Goal: Task Accomplishment & Management: Use online tool/utility

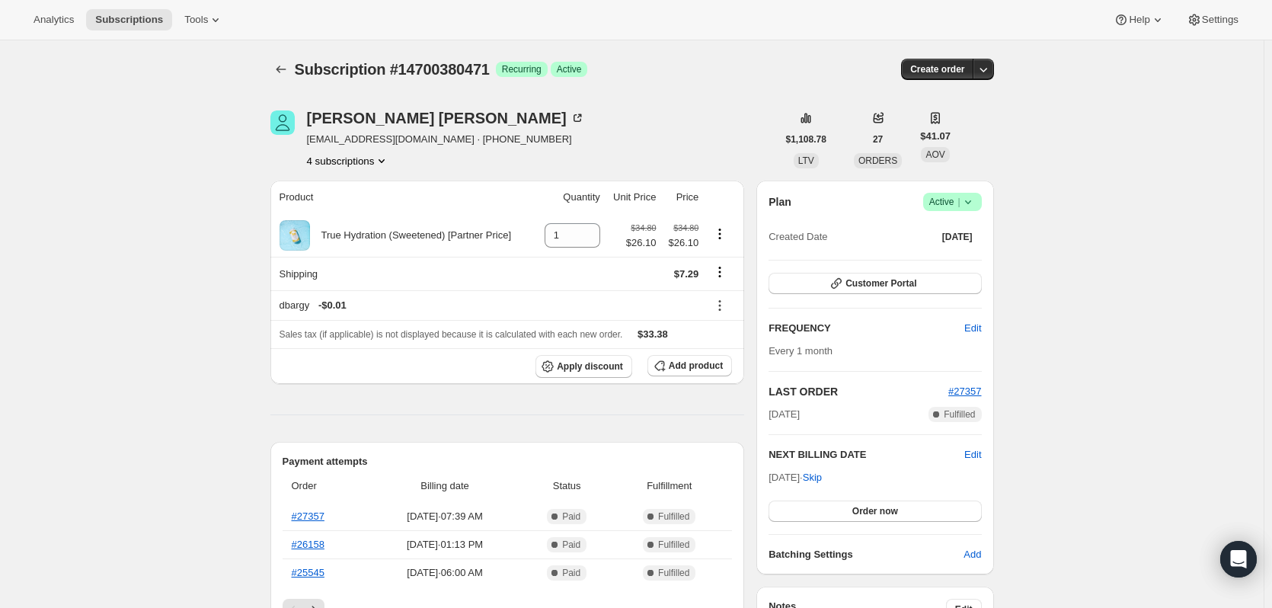
click at [345, 155] on button "4 subscriptions" at bounding box center [348, 160] width 83 height 15
click at [359, 204] on button "22177808695" at bounding box center [352, 215] width 115 height 24
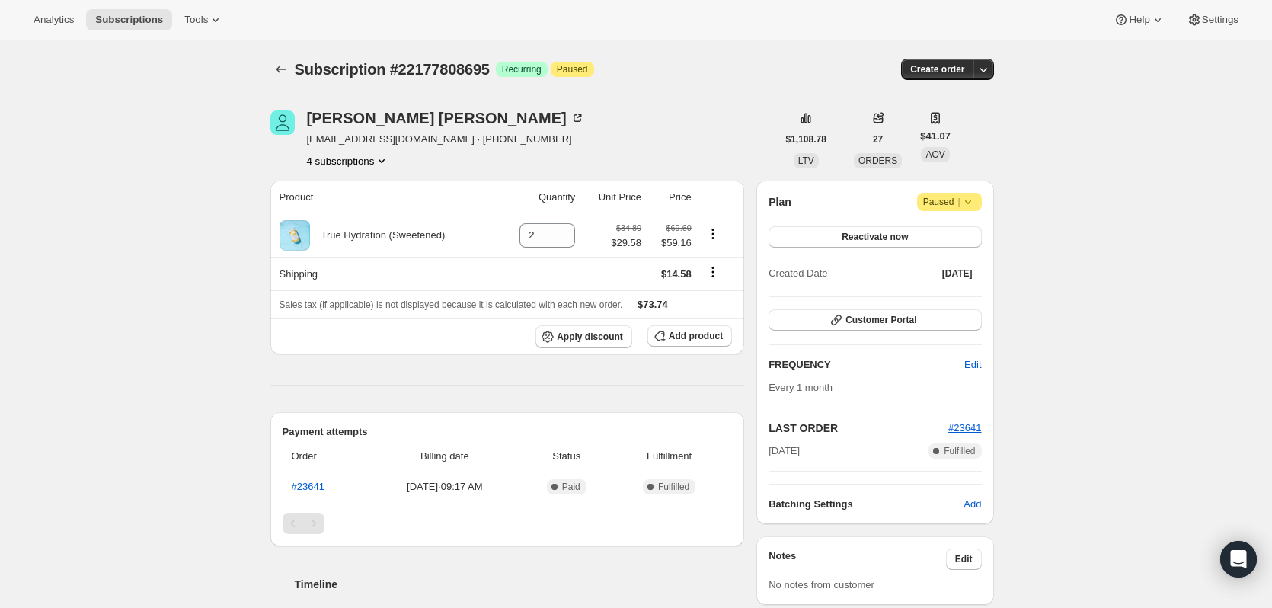
click at [347, 156] on button "4 subscriptions" at bounding box center [348, 160] width 83 height 15
click at [365, 241] on span "24505286967" at bounding box center [352, 241] width 106 height 15
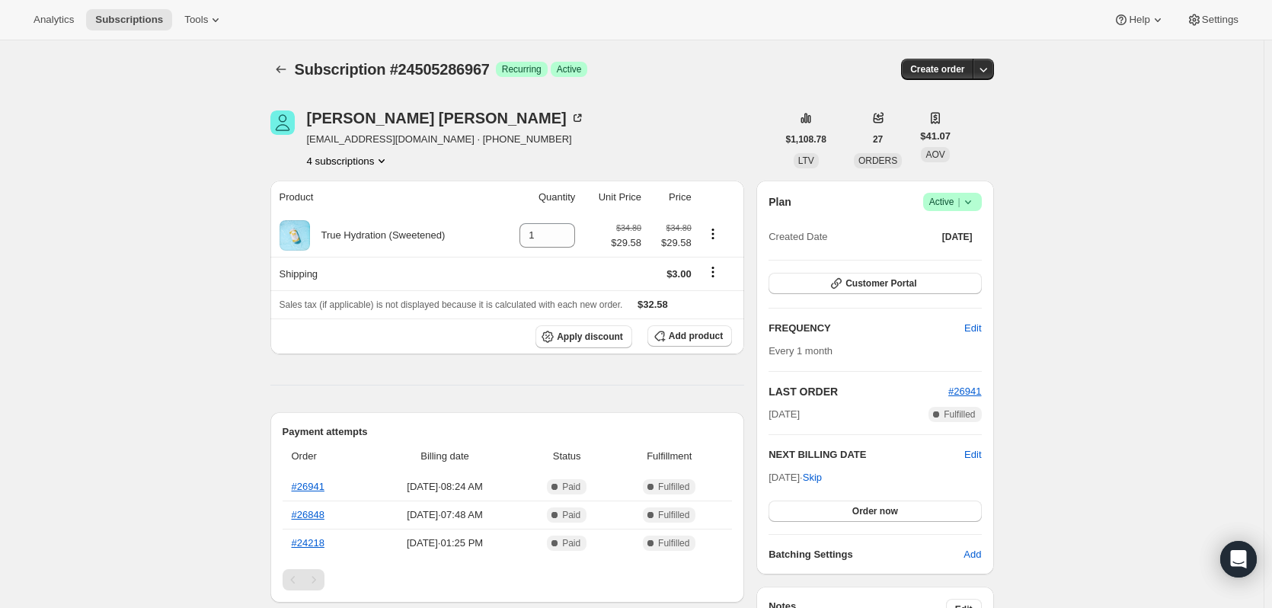
click at [338, 158] on button "4 subscriptions" at bounding box center [348, 160] width 83 height 15
click at [361, 270] on span "24793448759" at bounding box center [352, 267] width 106 height 15
click at [360, 163] on button "4 subscriptions" at bounding box center [348, 160] width 83 height 15
click at [357, 187] on span "14700380471" at bounding box center [329, 189] width 61 height 11
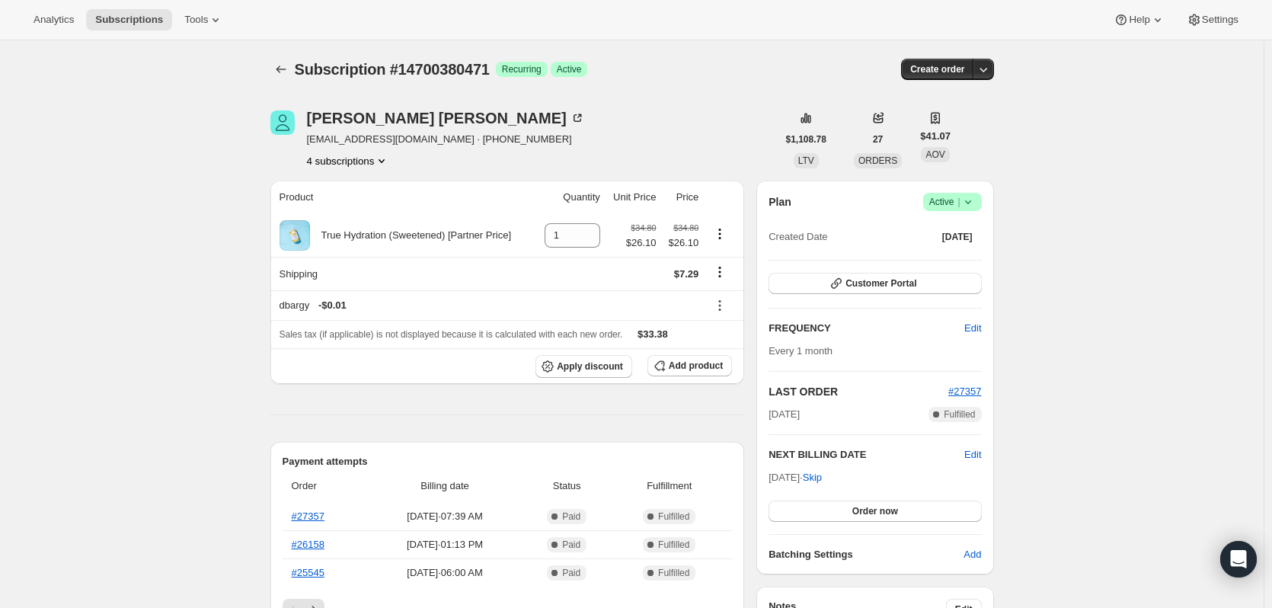
click at [363, 158] on button "4 subscriptions" at bounding box center [348, 160] width 83 height 15
click at [359, 213] on span "22177808695" at bounding box center [352, 215] width 106 height 15
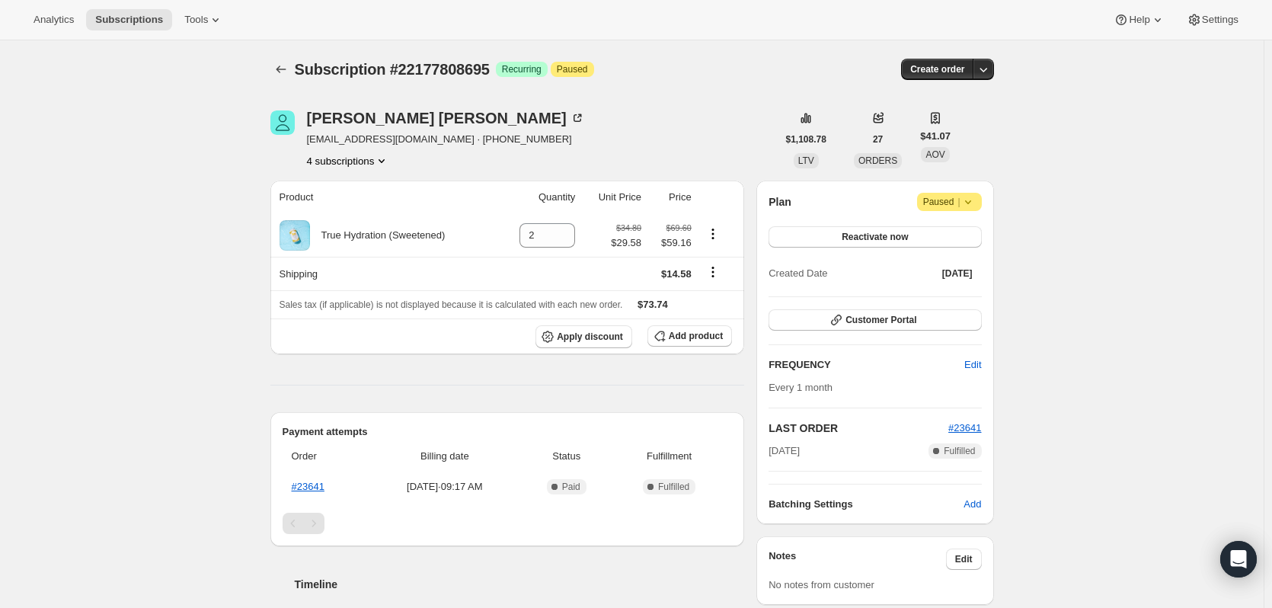
click at [360, 157] on button "4 subscriptions" at bounding box center [348, 160] width 83 height 15
click at [369, 238] on span "24505286967" at bounding box center [352, 241] width 106 height 15
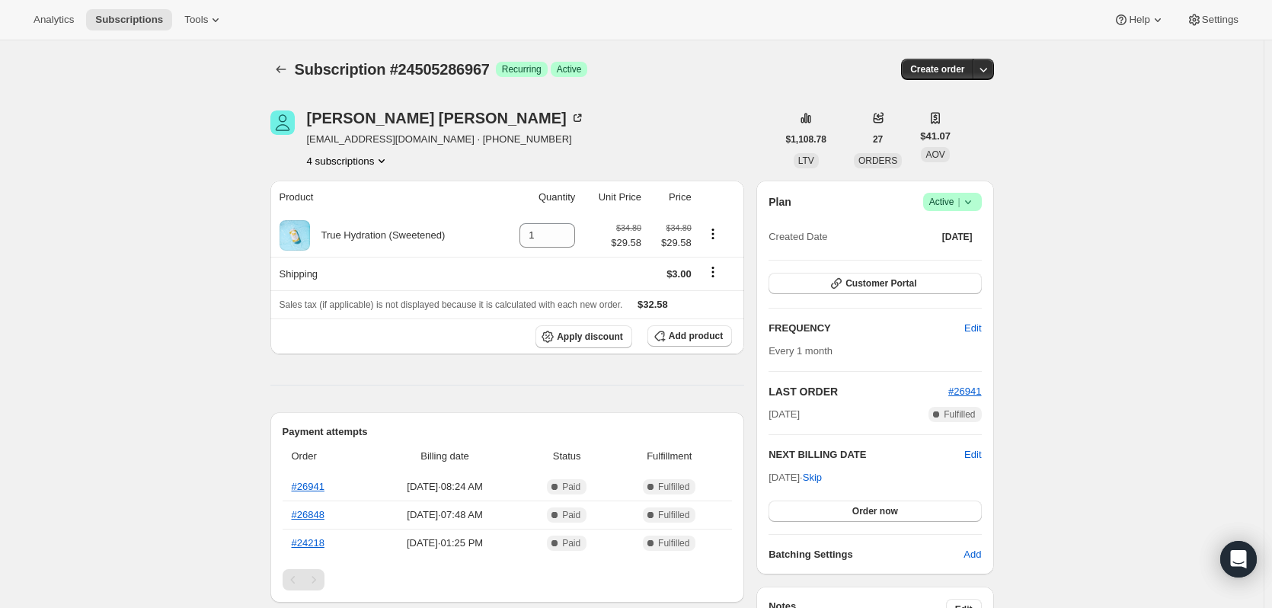
click at [344, 163] on button "4 subscriptions" at bounding box center [348, 160] width 83 height 15
click at [344, 273] on span "24793448759" at bounding box center [352, 267] width 106 height 15
click at [913, 283] on span "Customer Portal" at bounding box center [880, 283] width 71 height 12
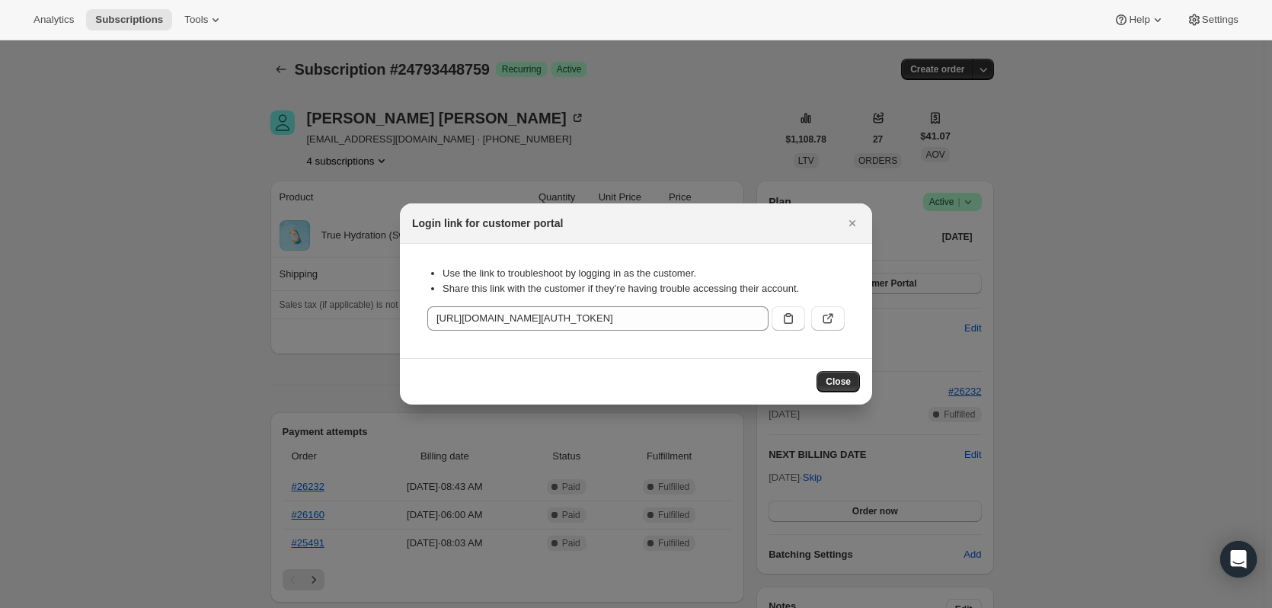
click at [826, 331] on div "Use the link to troubleshoot by logging in as the customer. Share this link wit…" at bounding box center [636, 301] width 448 height 90
click at [823, 321] on icon ":rsj:" at bounding box center [827, 319] width 9 height 9
click at [851, 219] on icon "Close" at bounding box center [852, 223] width 15 height 15
